Goal: Transaction & Acquisition: Purchase product/service

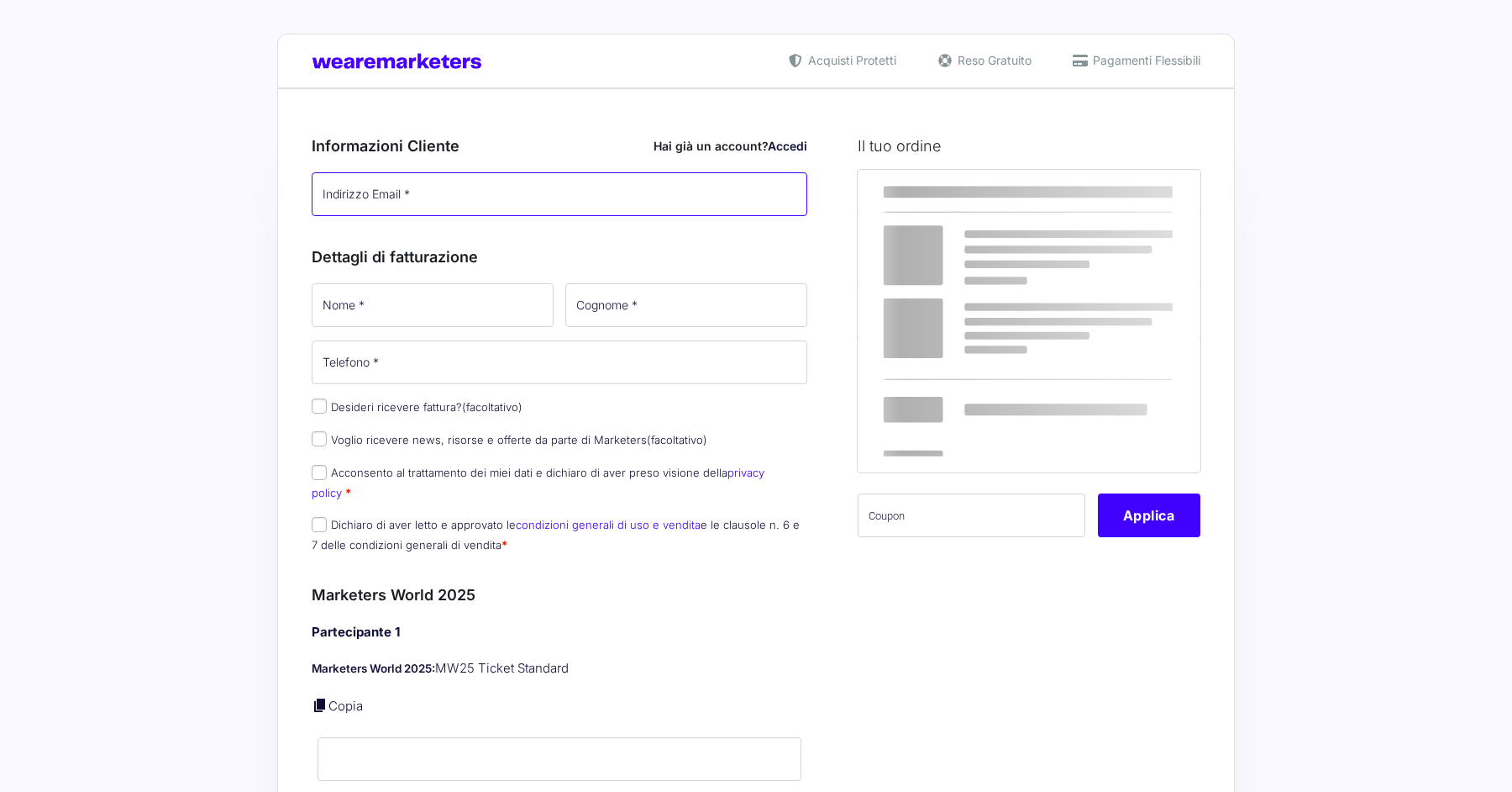
click at [366, 192] on input "Indirizzo Email *" at bounding box center [559, 194] width 495 height 44
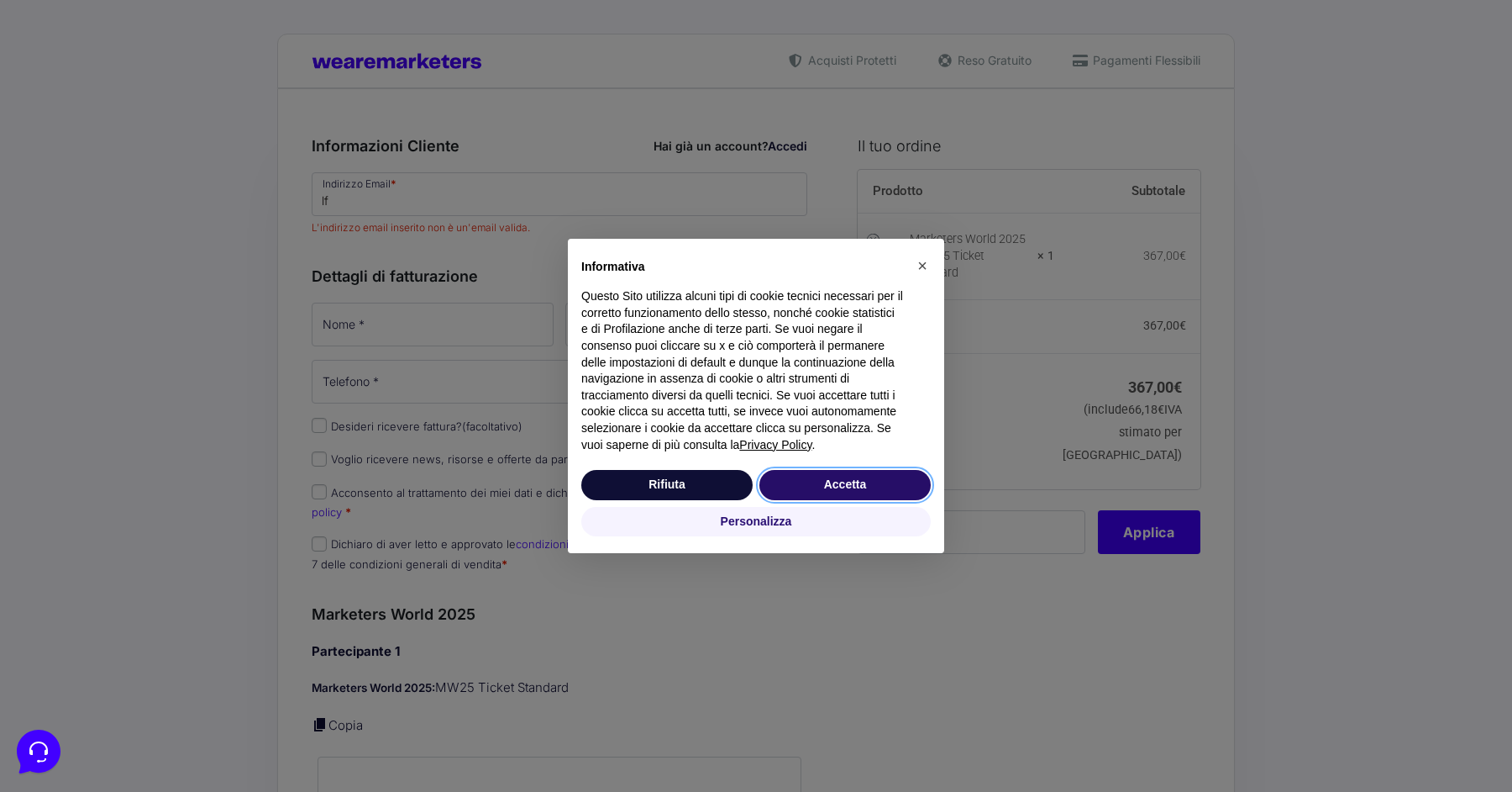
click at [808, 488] on button "Accetta" at bounding box center [844, 485] width 171 height 31
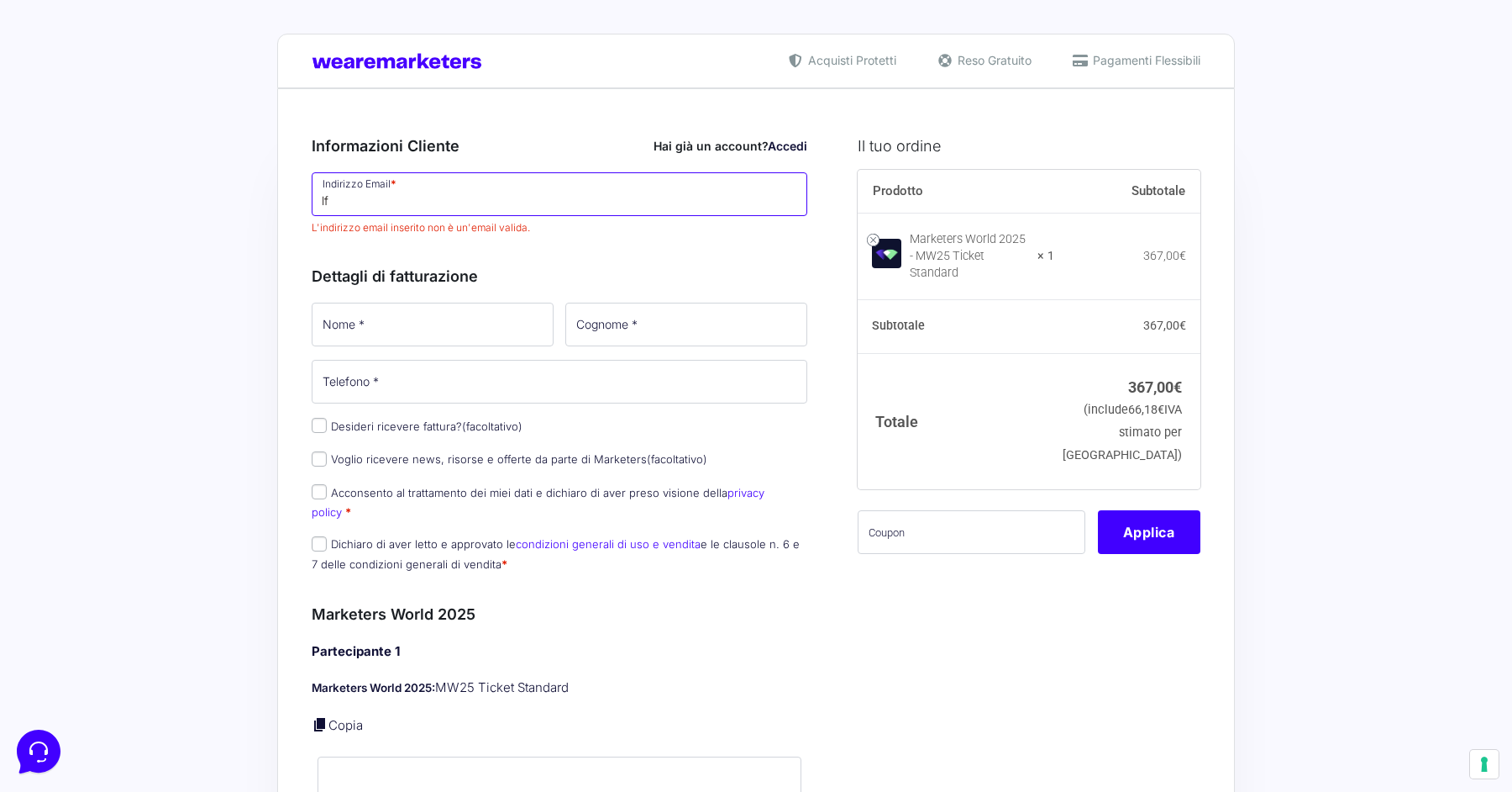
click at [405, 194] on input "lf" at bounding box center [559, 194] width 495 height 44
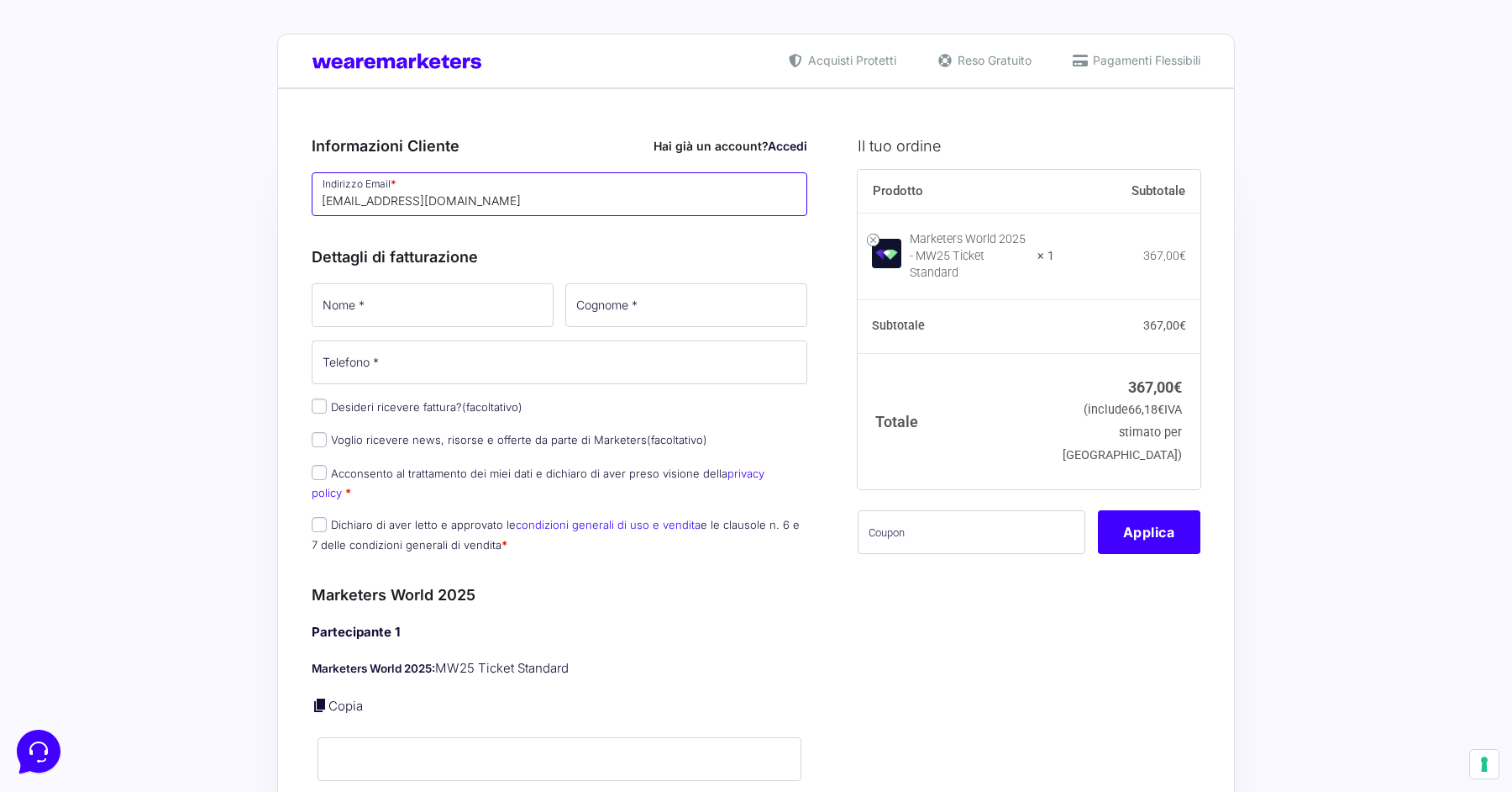
type input "[EMAIL_ADDRESS][DOMAIN_NAME]"
click at [340, 319] on input "Nome *" at bounding box center [432, 305] width 242 height 44
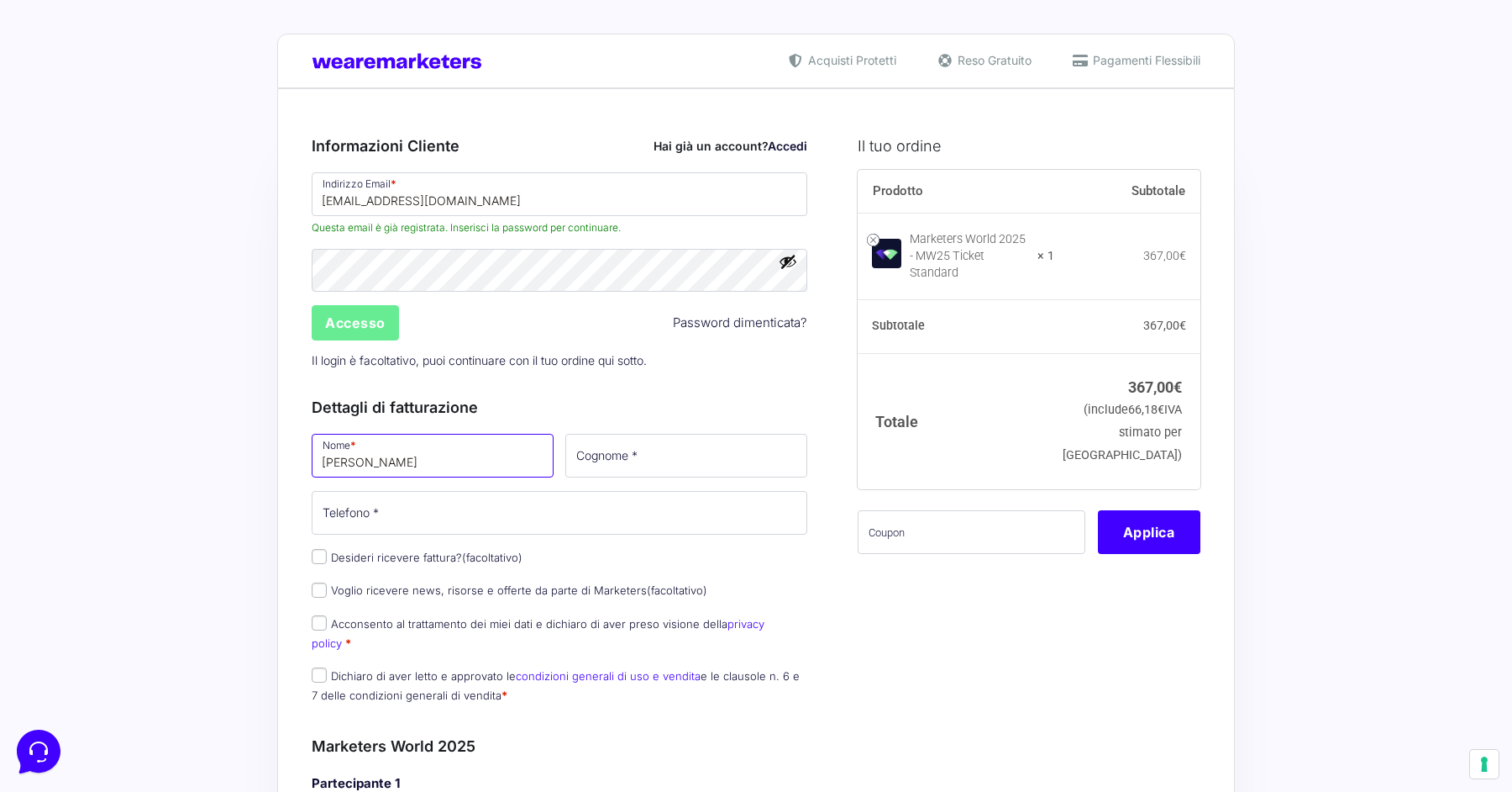
type input "Luca"
click at [626, 456] on input "Cognome *" at bounding box center [686, 455] width 242 height 44
type input "Ferrari"
click at [449, 501] on input "Telefono *" at bounding box center [559, 513] width 495 height 44
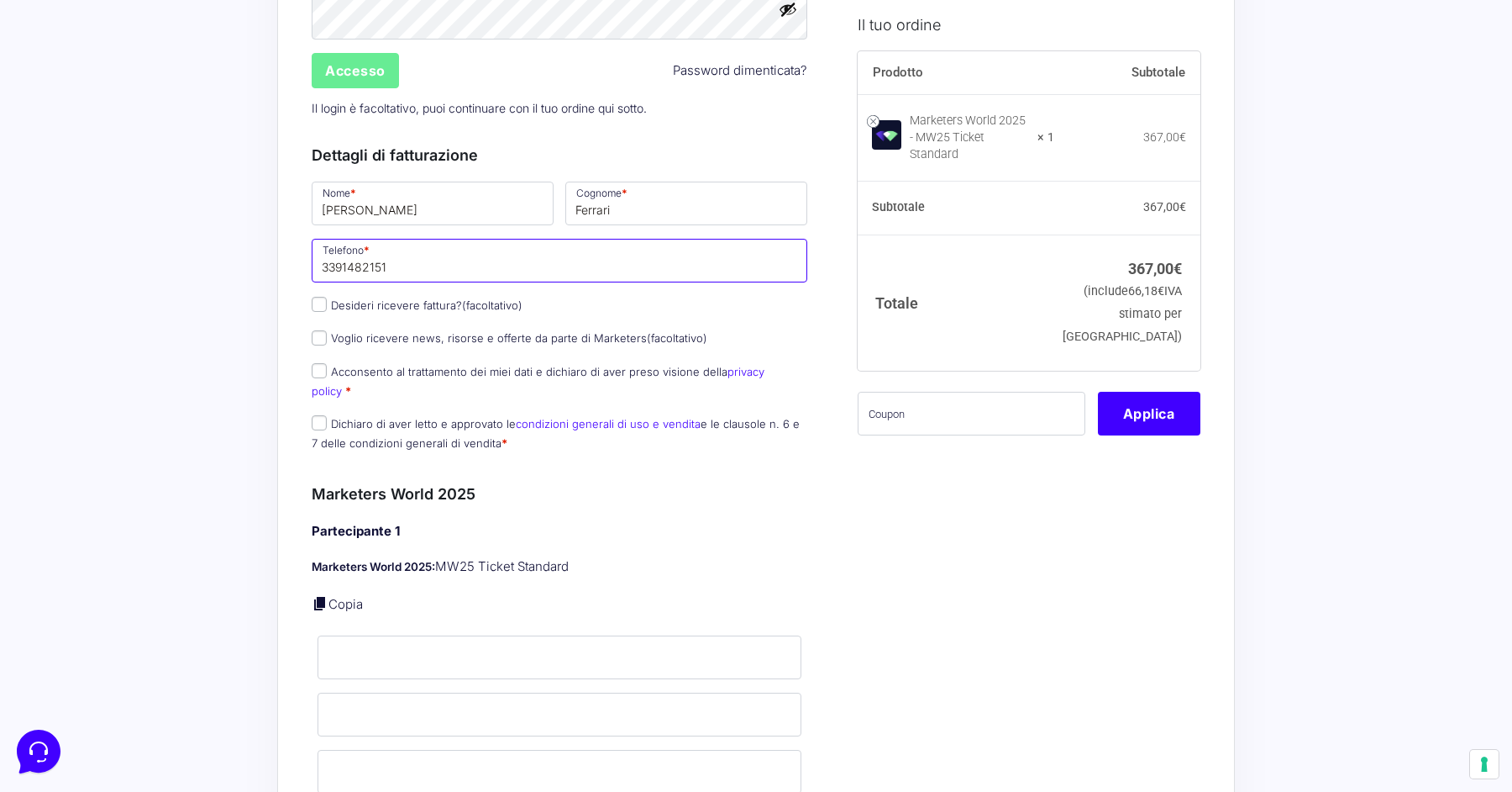
scroll to position [254, 0]
type input "3391482151"
click at [320, 365] on input "Acconsento al trattamento dei miei dati e dichiaro di aver preso visione della …" at bounding box center [319, 368] width 15 height 15
checkbox input "true"
click at [329, 414] on label "Dichiaro di aver letto e approvato le condizioni generali di uso e vendita e le…" at bounding box center [556, 430] width 488 height 33
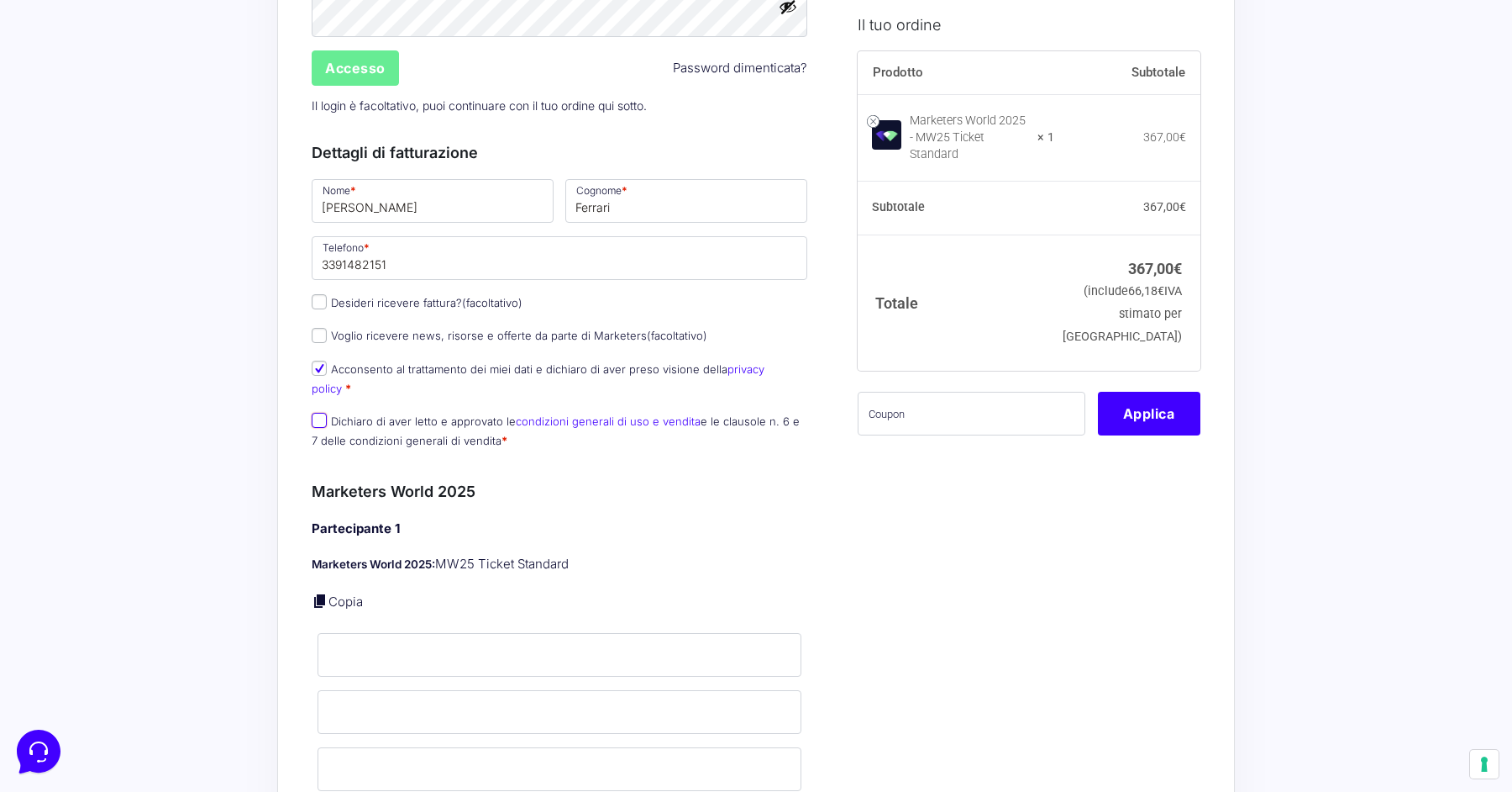
click at [327, 412] on input "Dichiaro di aver letto e approvato le condizioni generali di uso e vendita e le…" at bounding box center [319, 420] width 15 height 15
checkbox input "true"
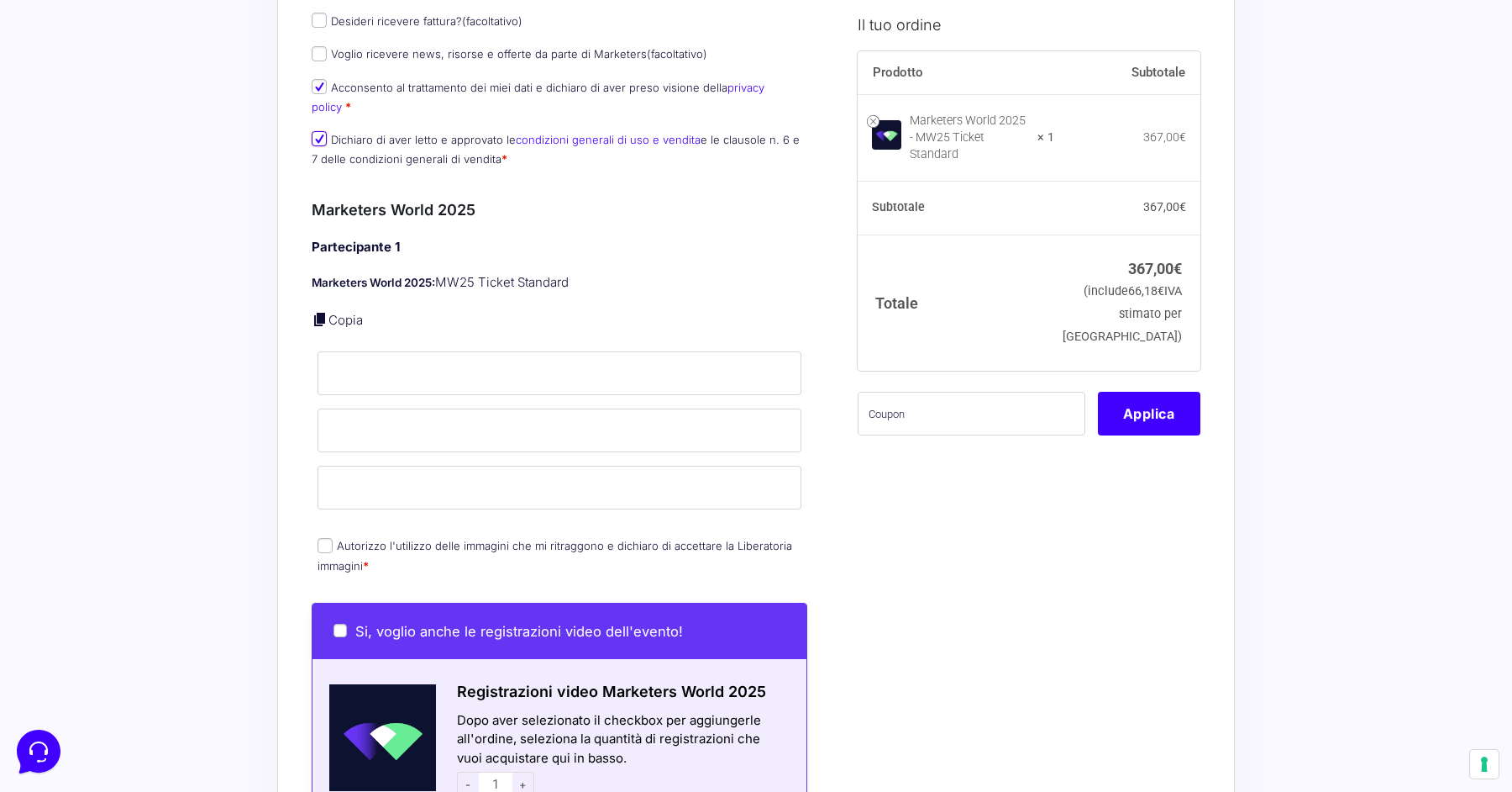
scroll to position [560, 0]
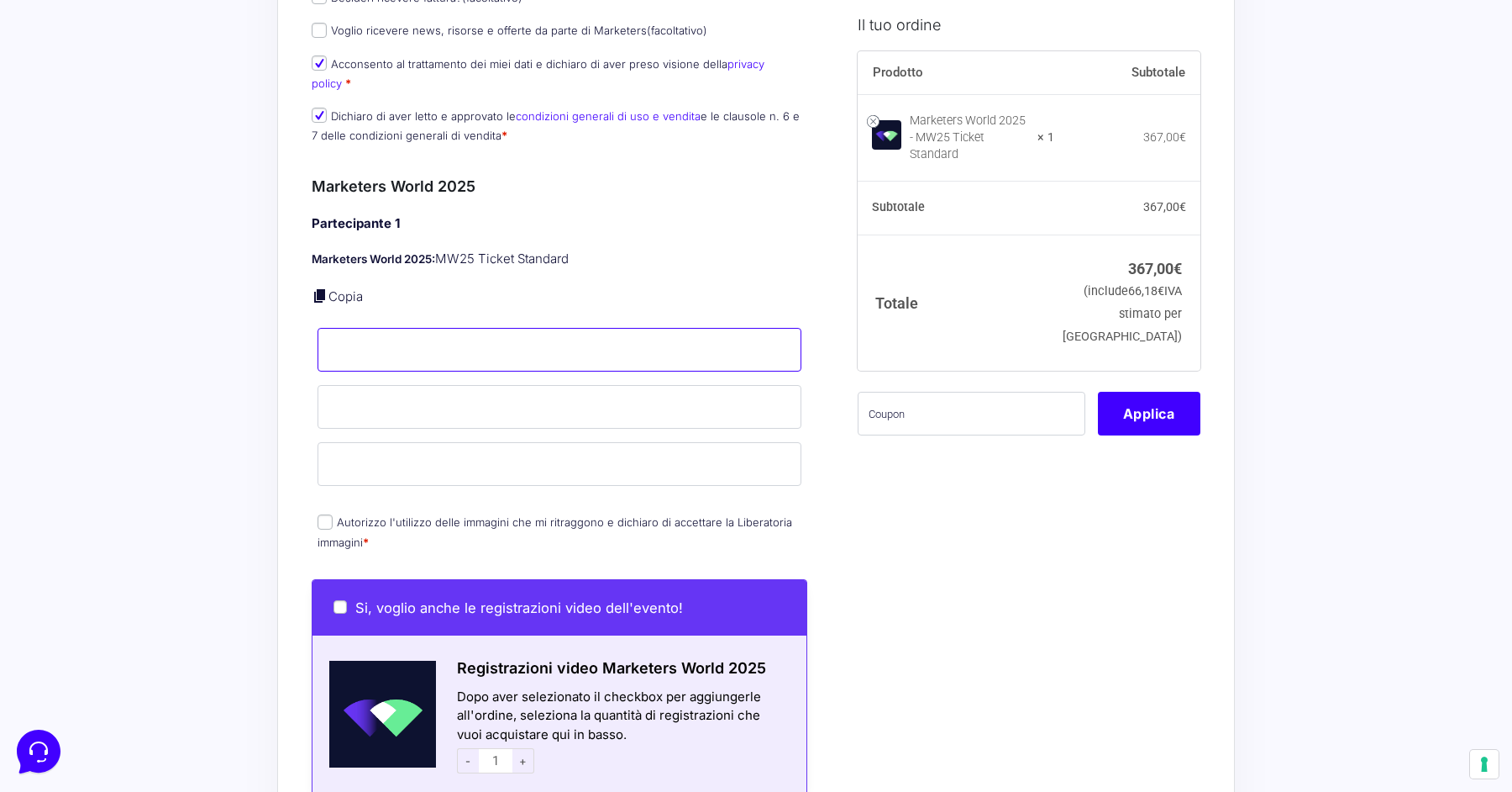
click at [370, 341] on input "Nome *" at bounding box center [559, 350] width 484 height 44
type input "Luca"
click at [372, 385] on input "Cognome *" at bounding box center [559, 407] width 484 height 44
type input "Ferrari"
click at [390, 448] on input "Email *" at bounding box center [559, 464] width 484 height 44
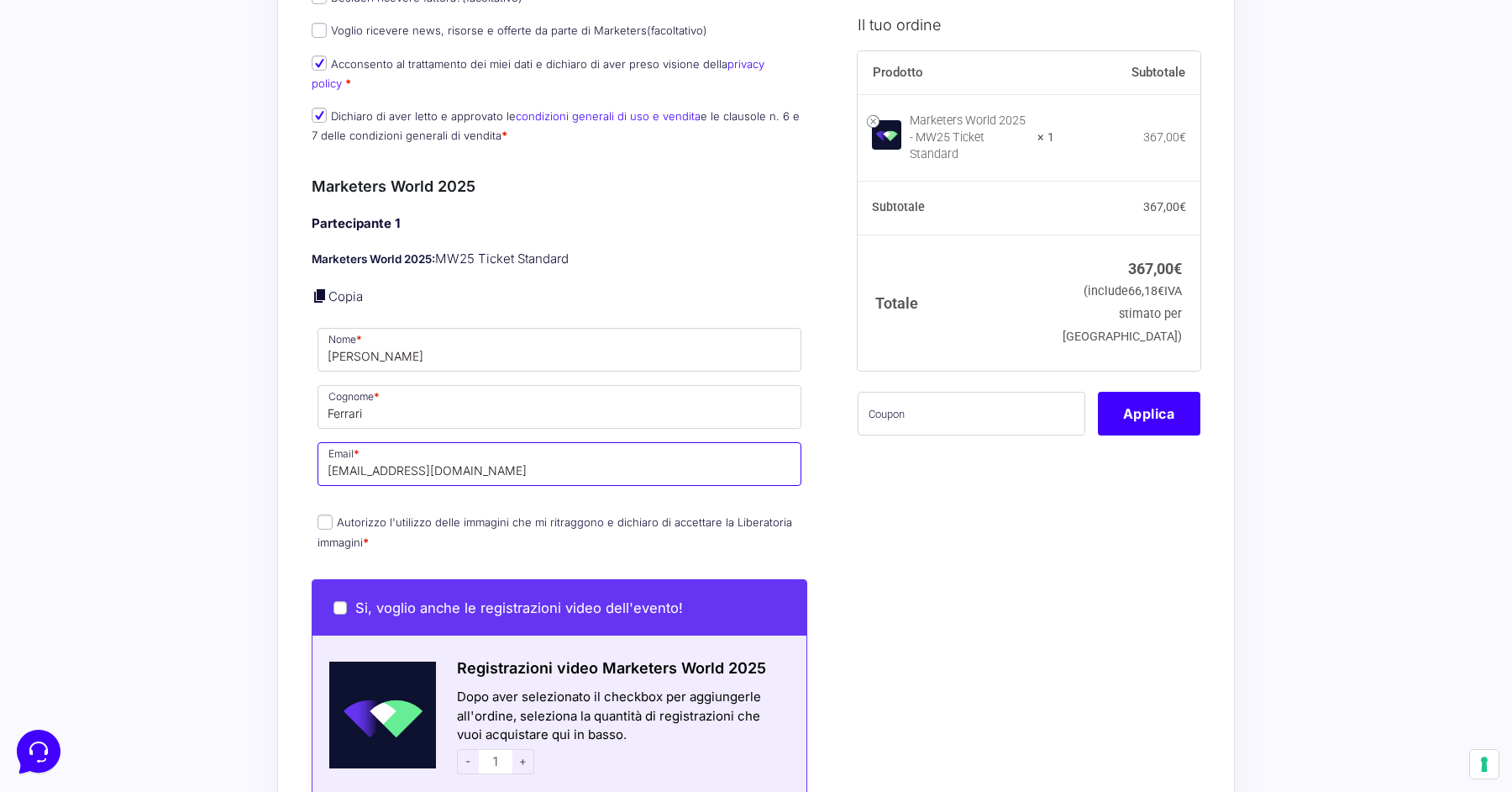
type input "[EMAIL_ADDRESS][DOMAIN_NAME]"
click at [330, 515] on input "Autorizzo l'utilizzo delle immagini che mi ritraggono e dichiaro di accettare l…" at bounding box center [325, 522] width 15 height 15
checkbox input "true"
click at [1041, 398] on input "text" at bounding box center [972, 413] width 228 height 44
paste input "MRK100OFFMWTEST"
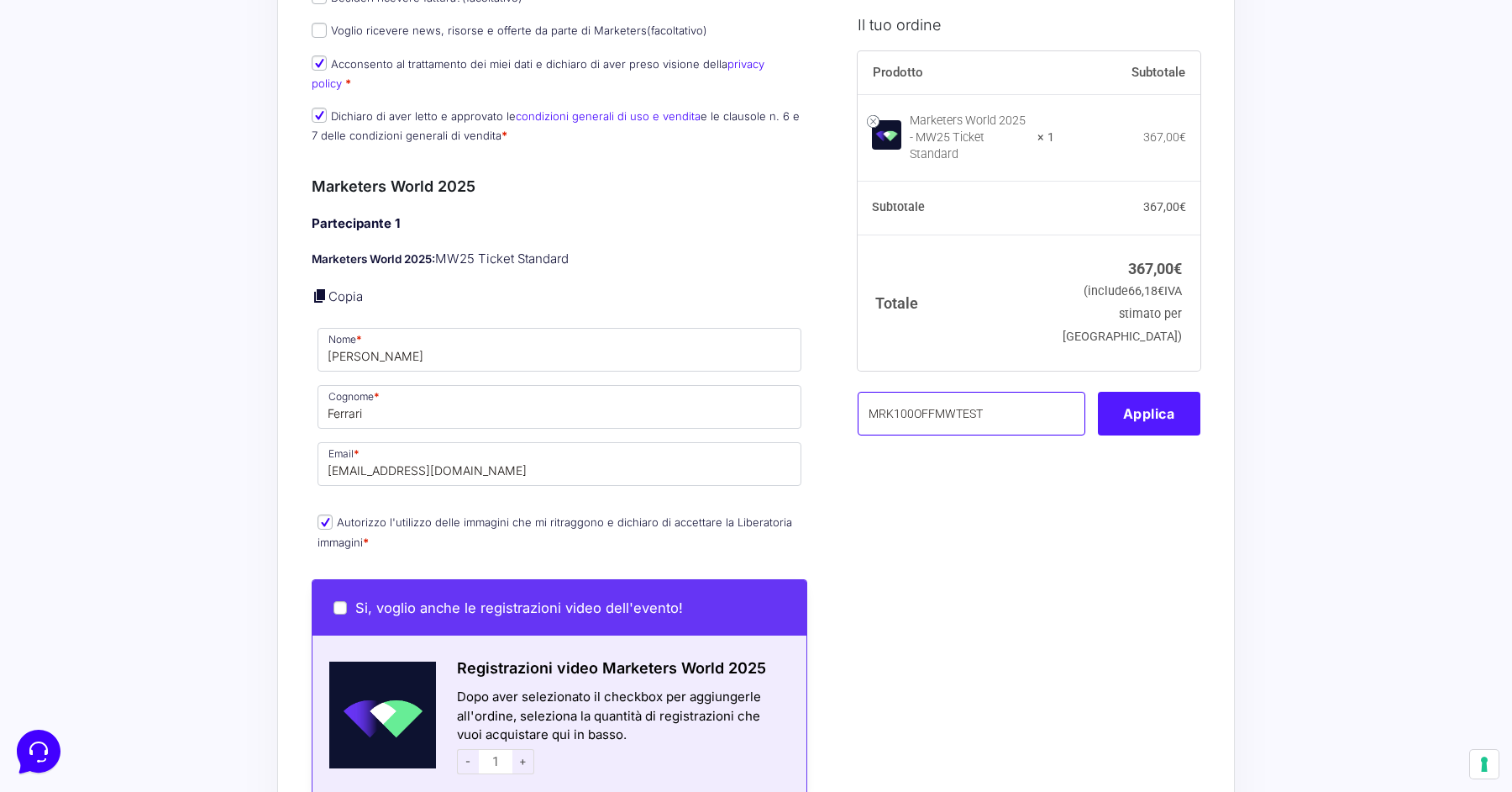
type input "MRK100OFFMWTEST"
click at [1146, 399] on button "Applica" at bounding box center [1149, 413] width 102 height 44
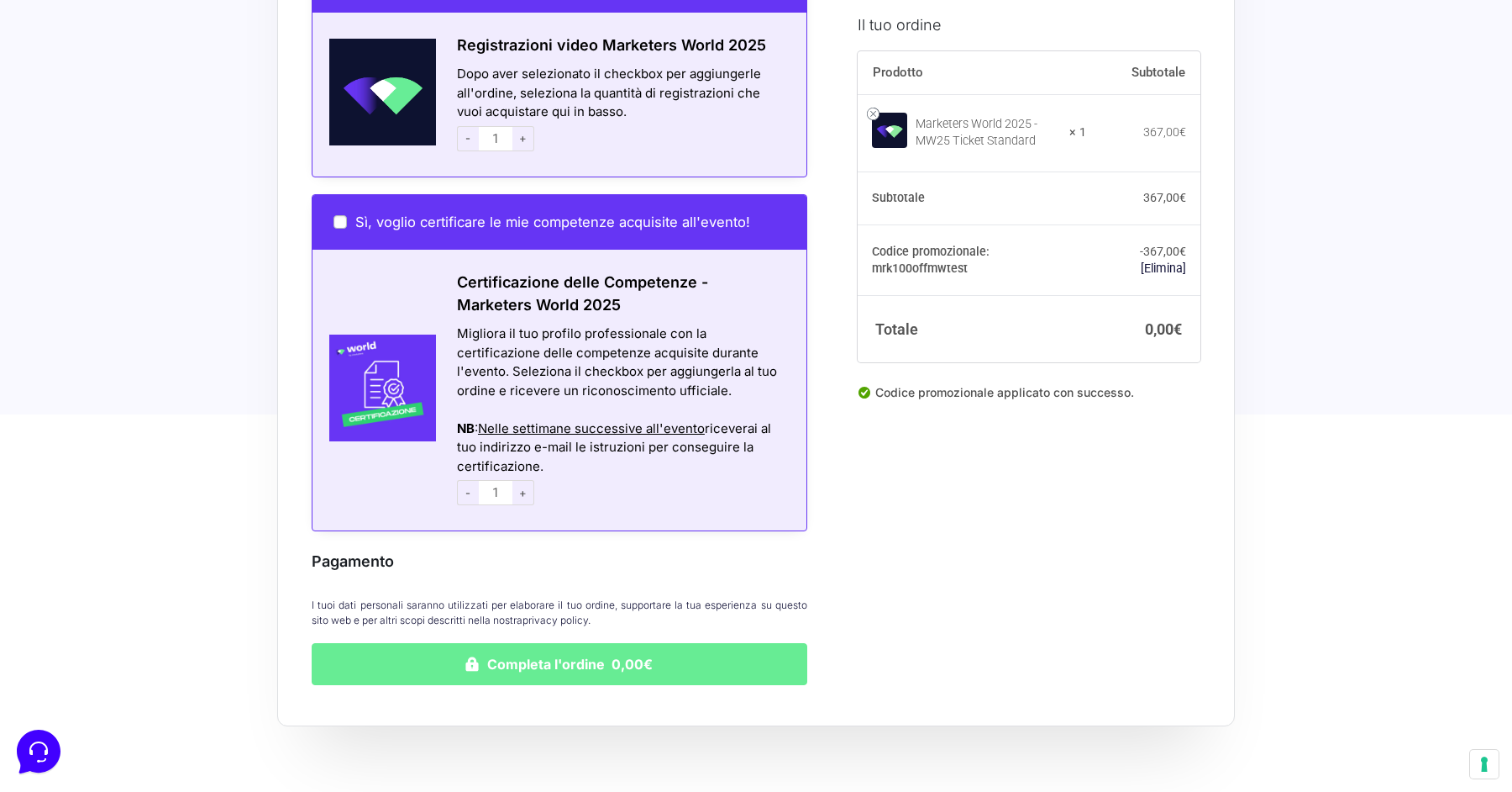
scroll to position [1284, 0]
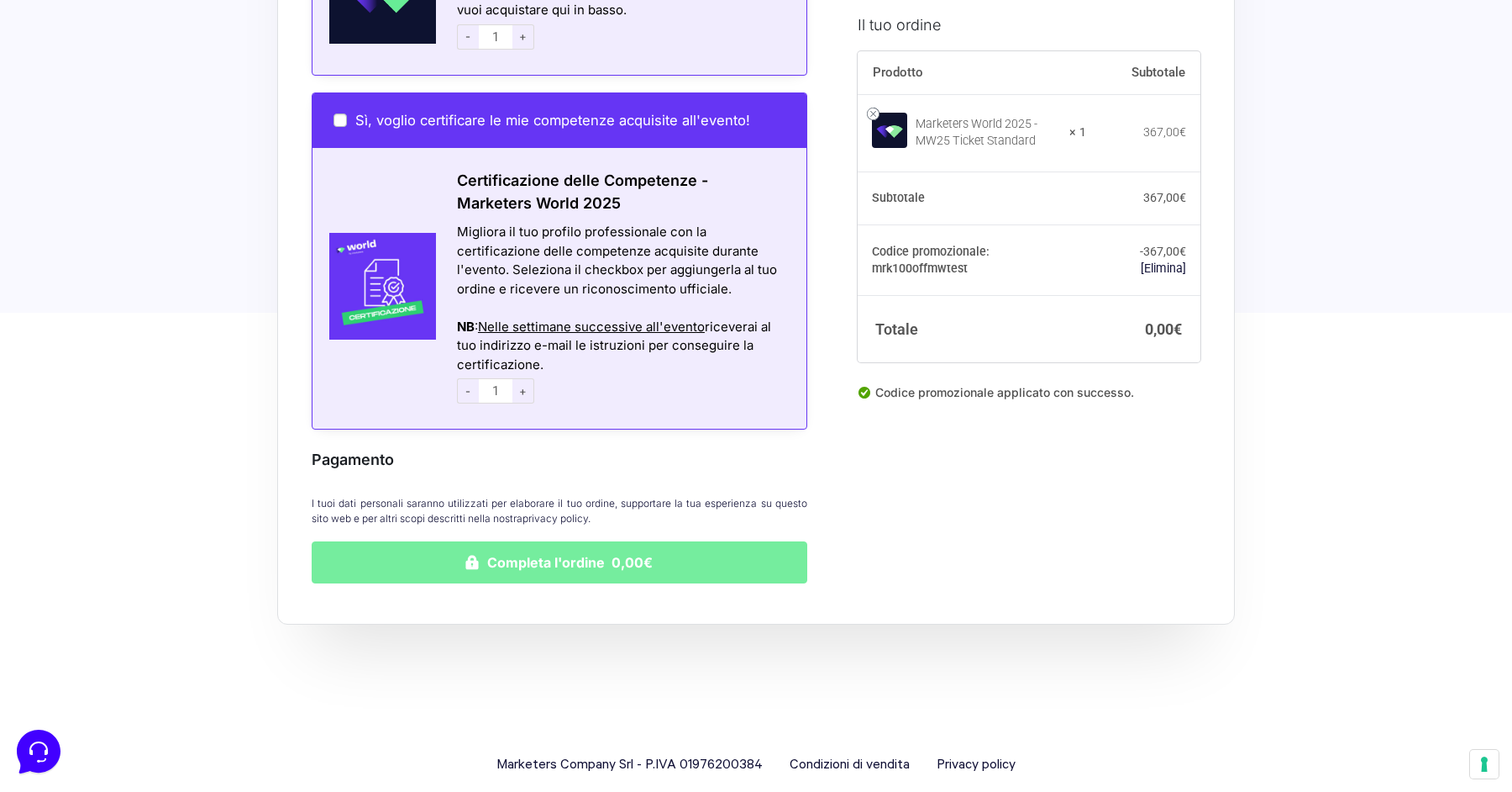
click at [536, 541] on button "Completa l'ordine 0,00€" at bounding box center [559, 562] width 495 height 42
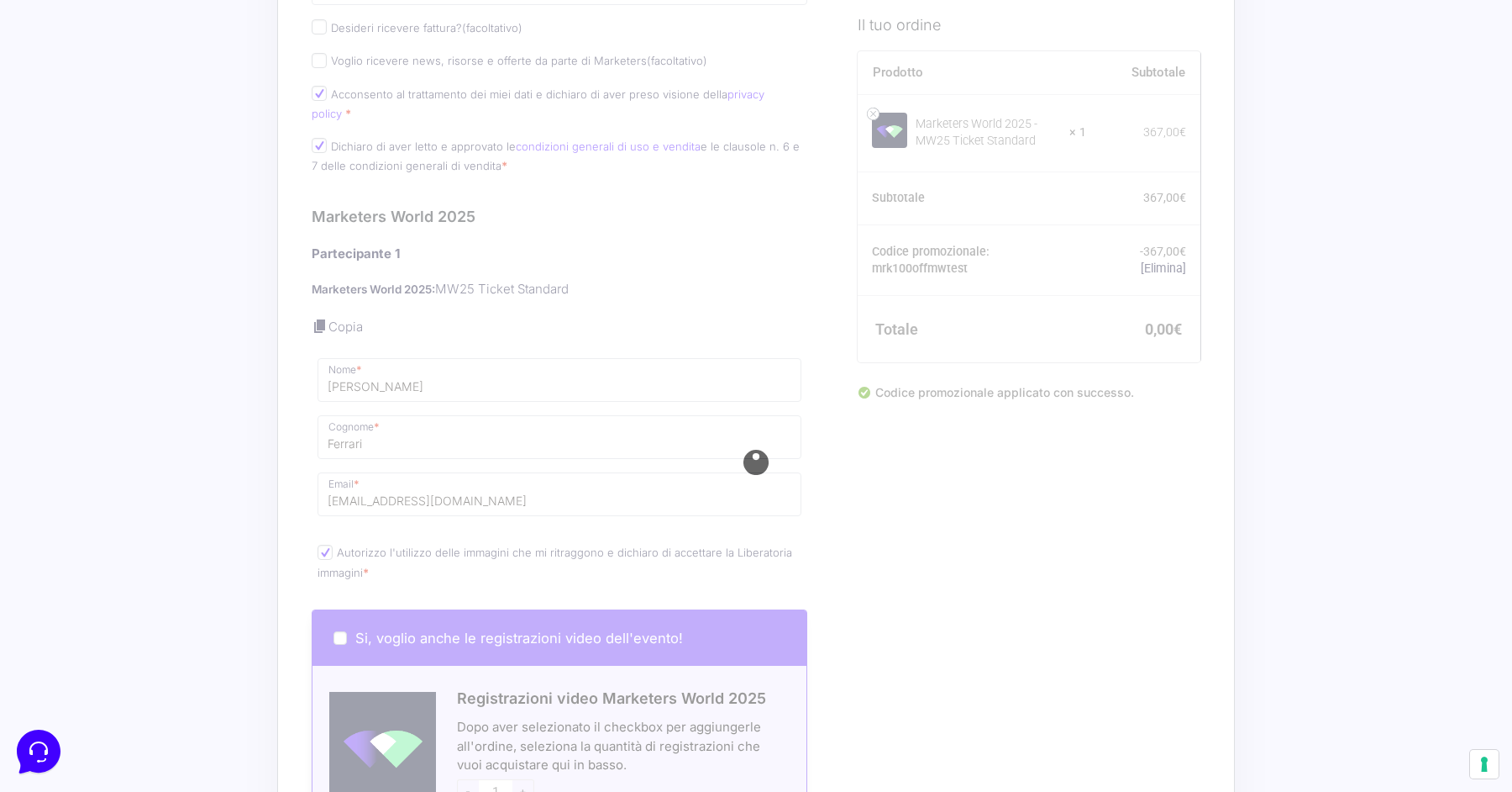
scroll to position [516, 0]
